Goal: Task Accomplishment & Management: Book appointment/travel/reservation

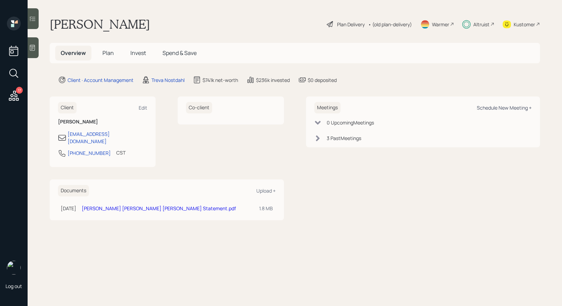
click at [512, 107] on div "Schedule New Meeting +" at bounding box center [504, 107] width 55 height 7
select select "8b79112e-3cfb-44f9-89e7-15267fe946c1"
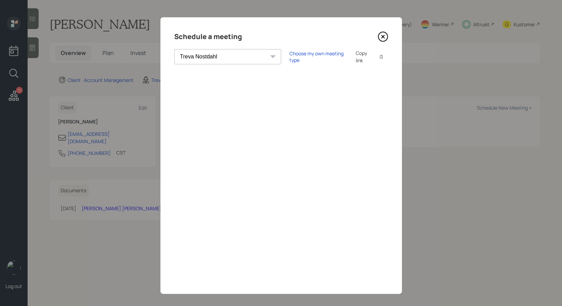
click at [356, 57] on div "Copy link" at bounding box center [364, 56] width 16 height 15
